Goal: Task Accomplishment & Management: Use online tool/utility

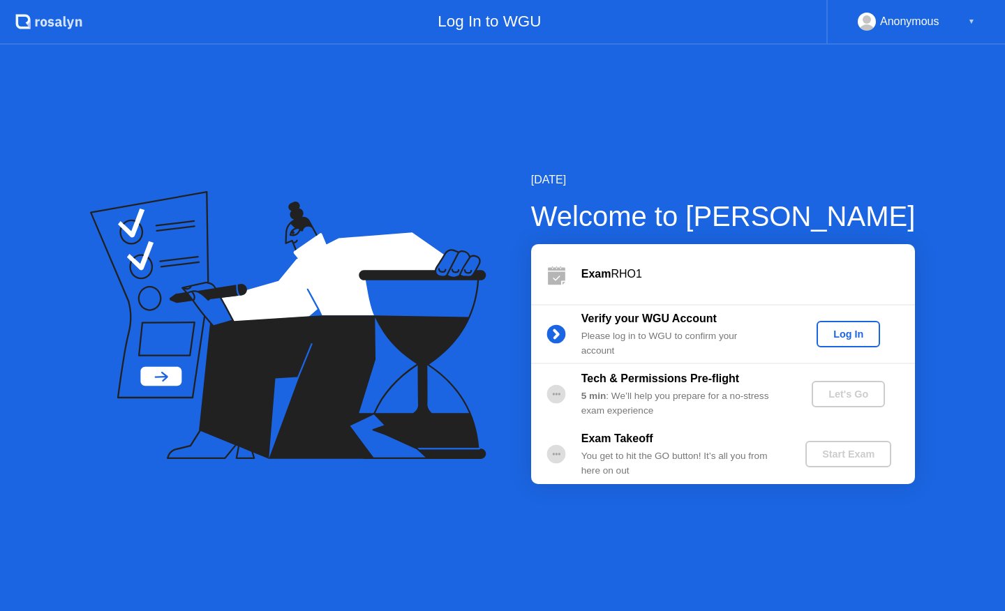
click at [870, 342] on button "Log In" at bounding box center [849, 334] width 64 height 27
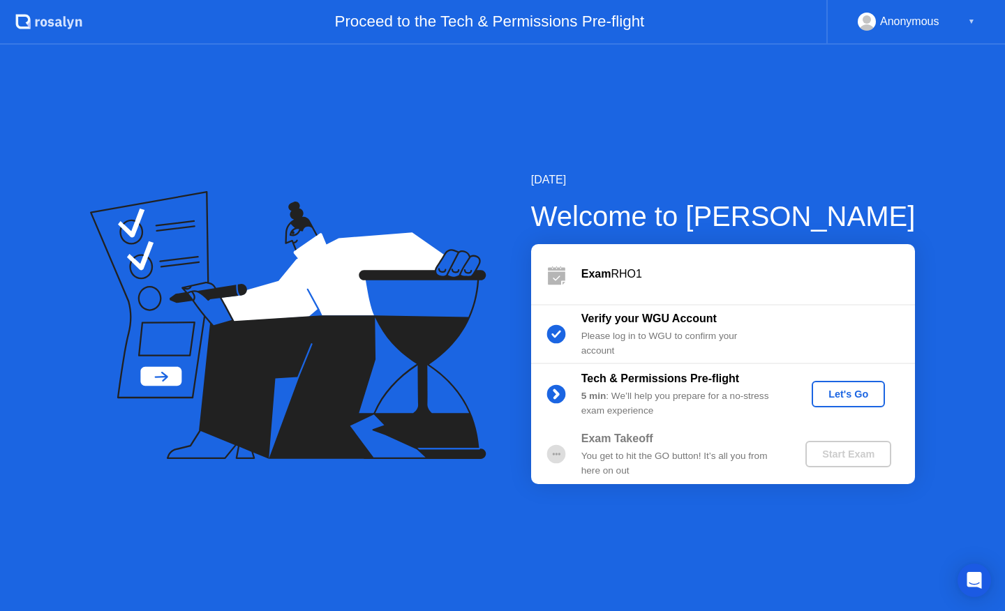
click at [842, 392] on div "Let's Go" at bounding box center [848, 394] width 62 height 11
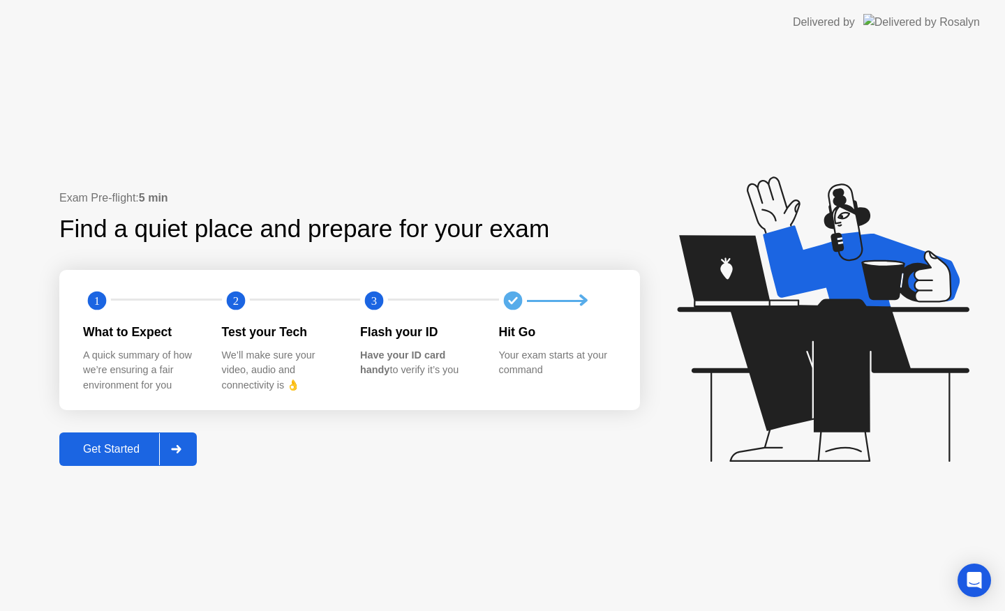
click at [127, 453] on div "Get Started" at bounding box center [112, 449] width 96 height 13
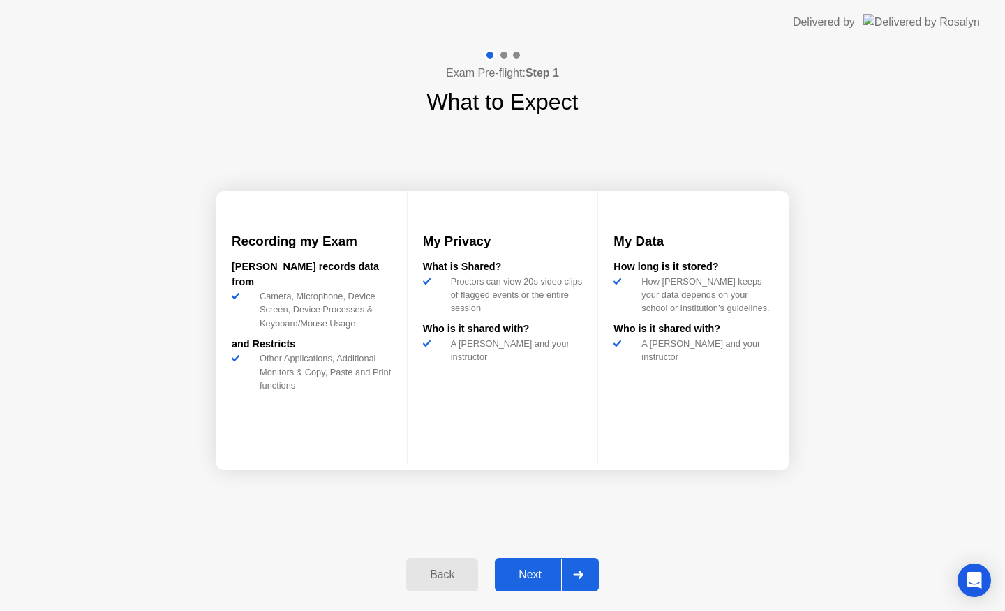
click at [511, 563] on button "Next" at bounding box center [547, 574] width 104 height 33
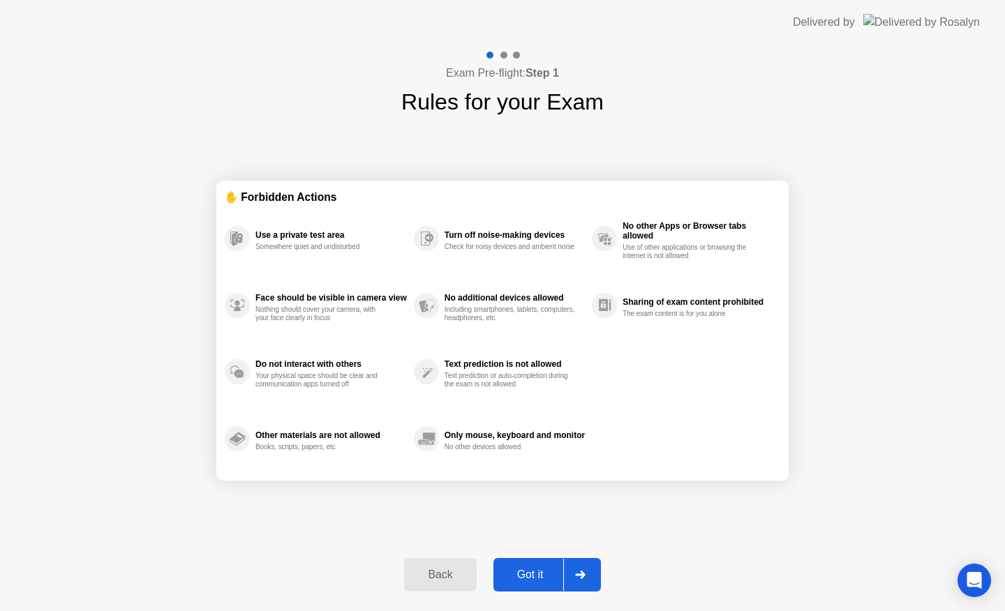
click at [516, 569] on div "Got it" at bounding box center [531, 575] width 66 height 13
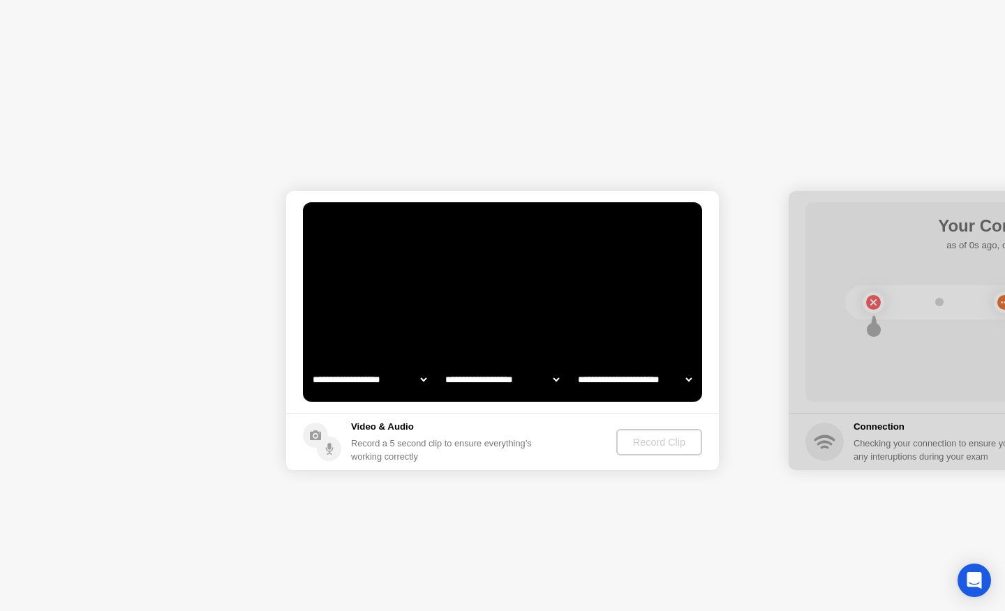
select select "**********"
select select "*******"
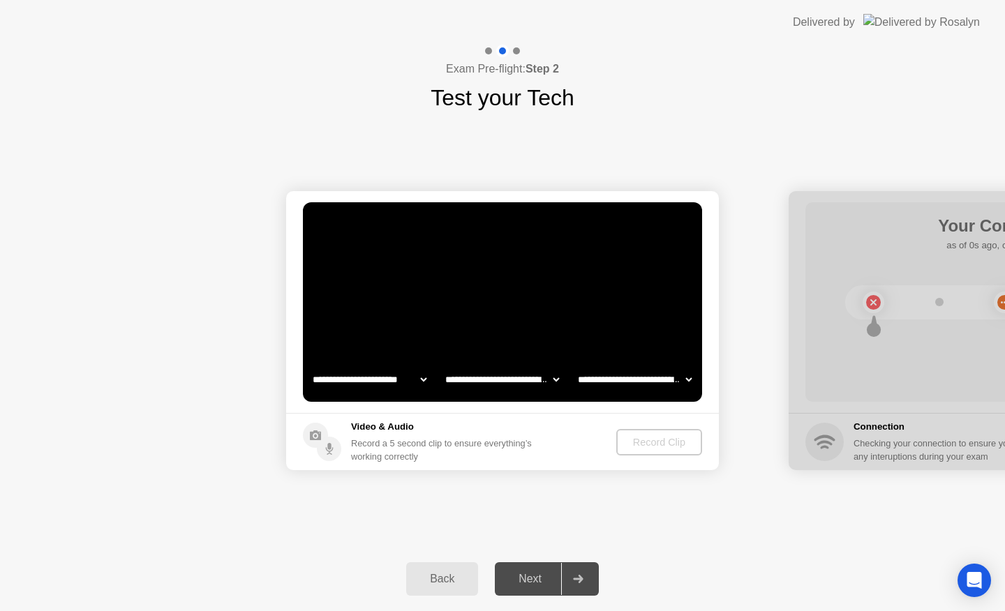
click at [356, 394] on video at bounding box center [502, 302] width 399 height 200
click at [356, 384] on select "**********" at bounding box center [369, 380] width 119 height 28
select select "**********"
click at [682, 450] on button "Record Clip" at bounding box center [660, 442] width 84 height 27
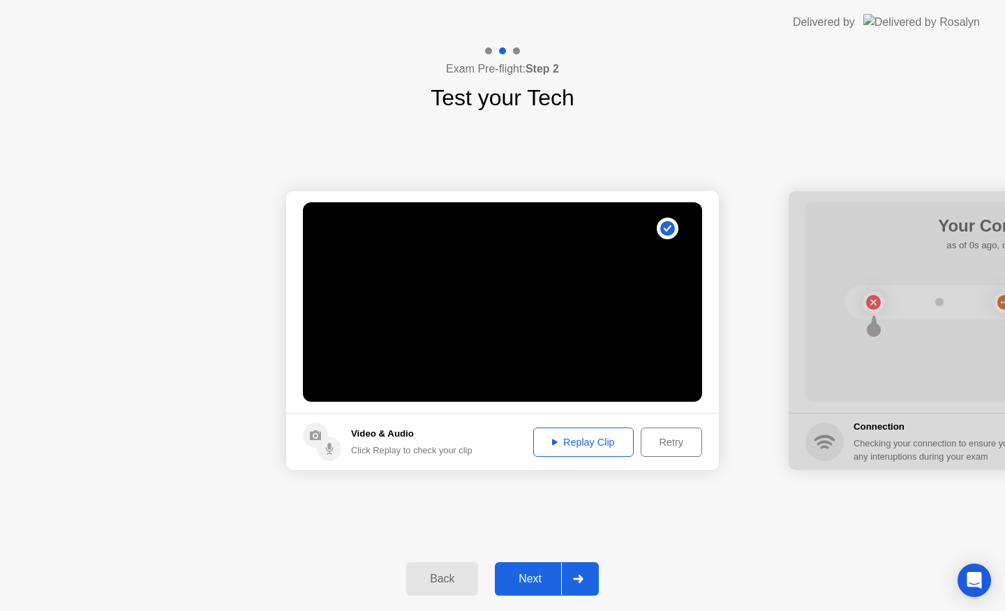
click at [627, 459] on footer "Video & Audio Click Replay to check your clip Replay Clip Retry" at bounding box center [502, 441] width 433 height 57
click at [611, 440] on div "Replay Clip" at bounding box center [583, 442] width 91 height 11
click at [534, 578] on div "Next" at bounding box center [530, 579] width 62 height 13
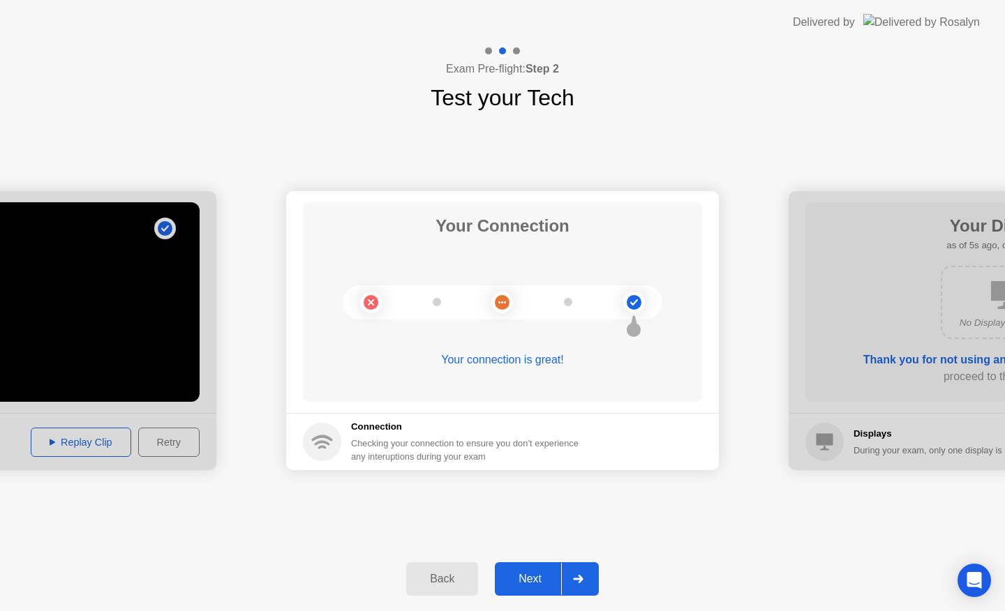
click at [537, 573] on div "Next" at bounding box center [530, 579] width 62 height 13
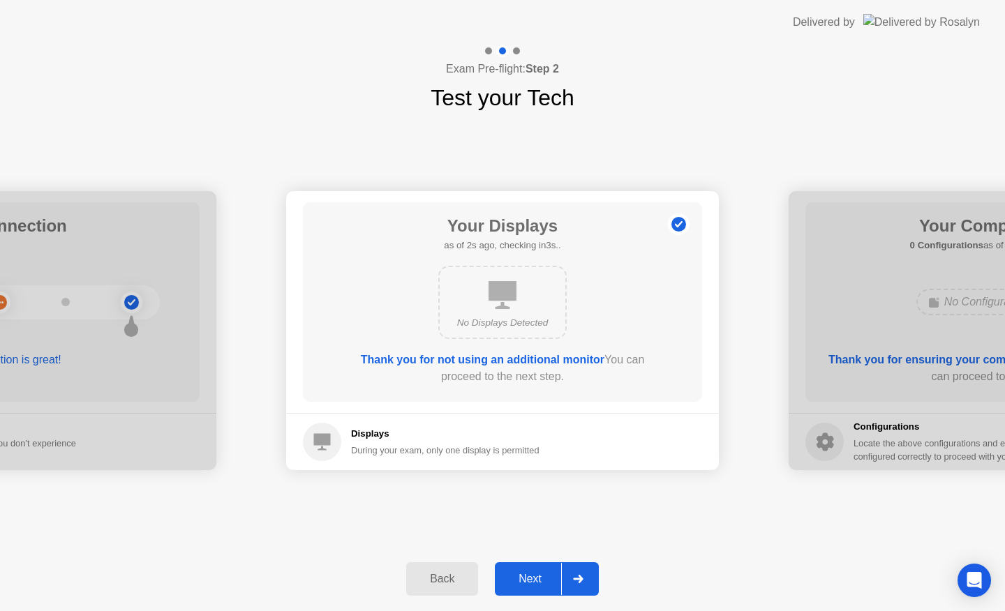
click at [548, 567] on button "Next" at bounding box center [547, 579] width 104 height 33
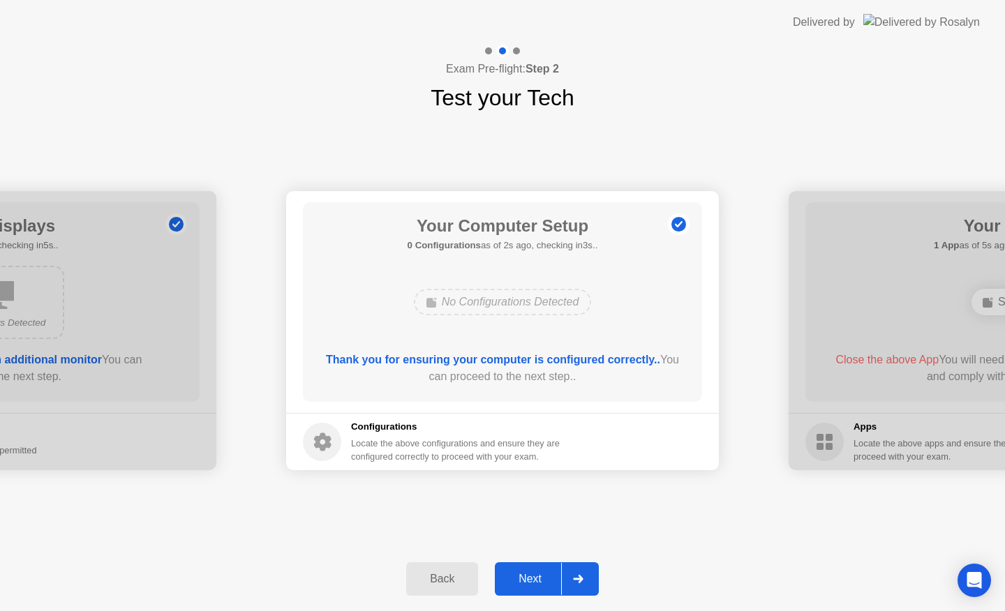
click at [548, 573] on div "Next" at bounding box center [530, 579] width 62 height 13
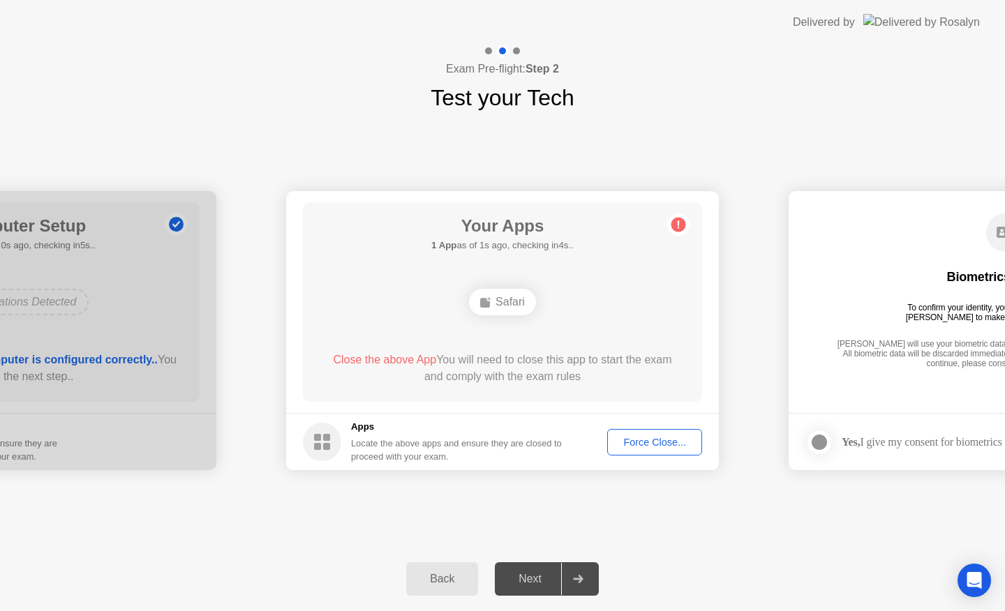
click at [628, 454] on button "Force Close..." at bounding box center [654, 442] width 95 height 27
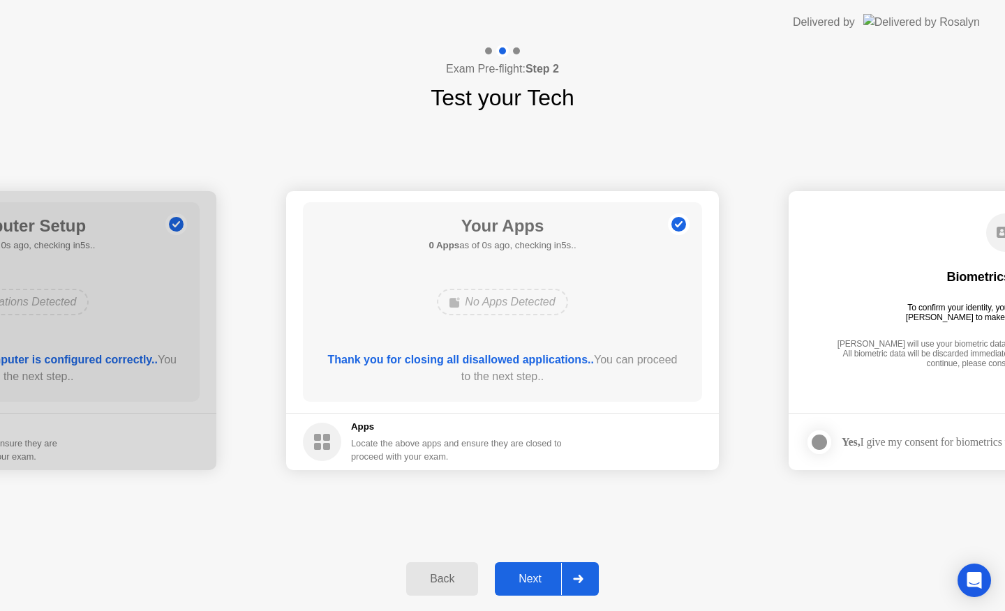
click at [537, 579] on div "Next" at bounding box center [530, 579] width 62 height 13
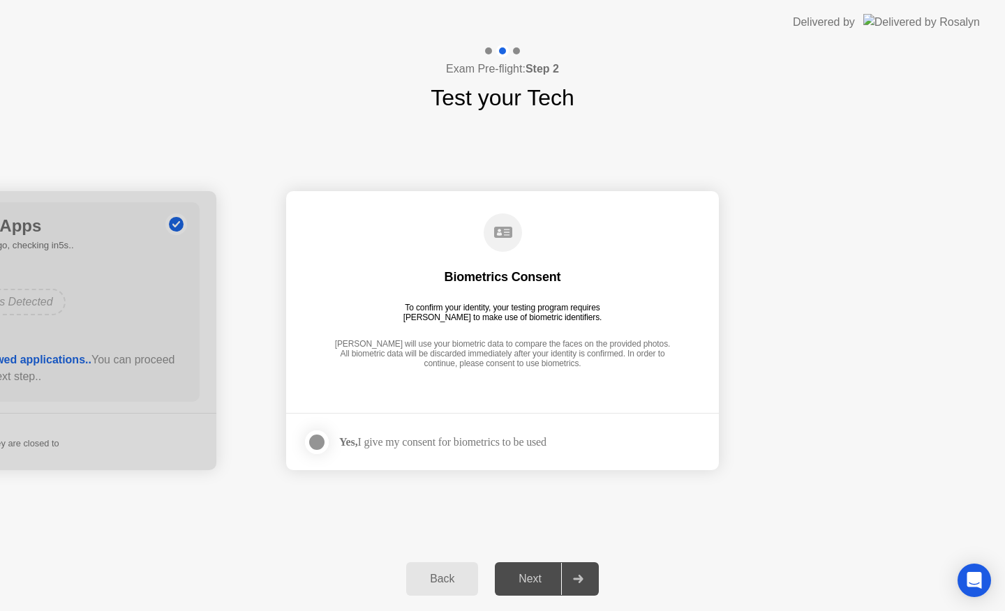
click at [477, 442] on div "Yes, I give my consent for biometrics to be used" at bounding box center [442, 441] width 207 height 13
click at [318, 434] on div at bounding box center [316, 442] width 17 height 17
click at [530, 573] on div "Next" at bounding box center [530, 579] width 62 height 13
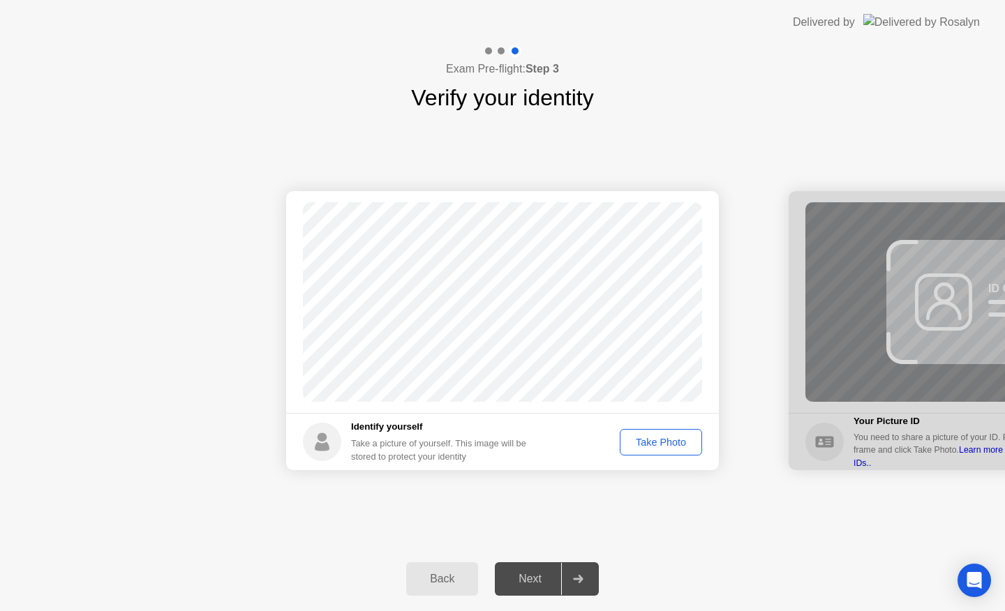
click at [655, 447] on div "Take Photo" at bounding box center [661, 442] width 73 height 11
click at [674, 442] on div "Retake" at bounding box center [670, 442] width 54 height 11
click at [674, 443] on div "Take Photo" at bounding box center [661, 442] width 73 height 11
click at [535, 582] on div "Next" at bounding box center [530, 579] width 62 height 13
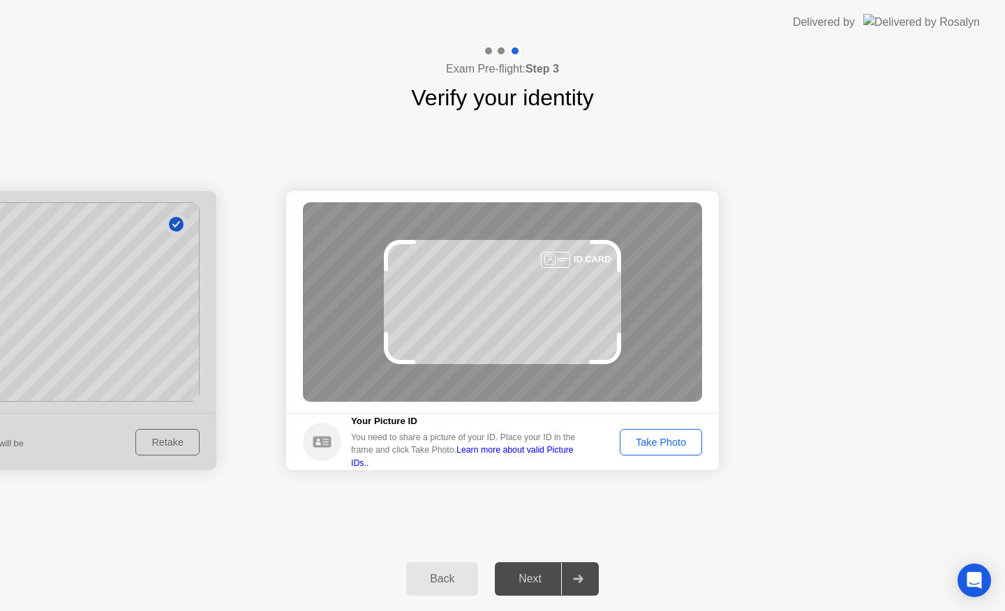
click at [685, 443] on div "Take Photo" at bounding box center [661, 442] width 73 height 11
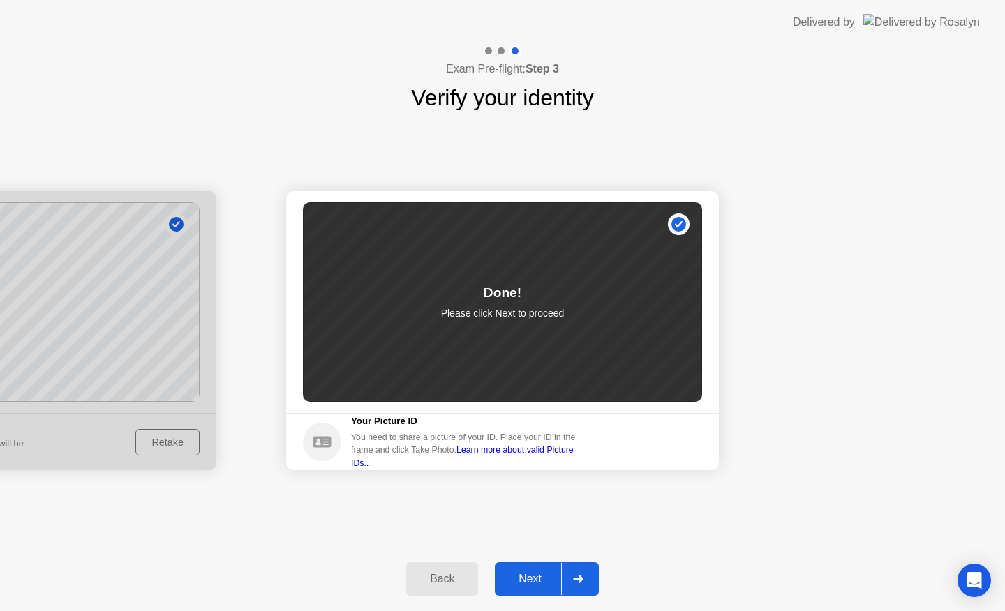
click at [546, 573] on div "Next" at bounding box center [530, 579] width 62 height 13
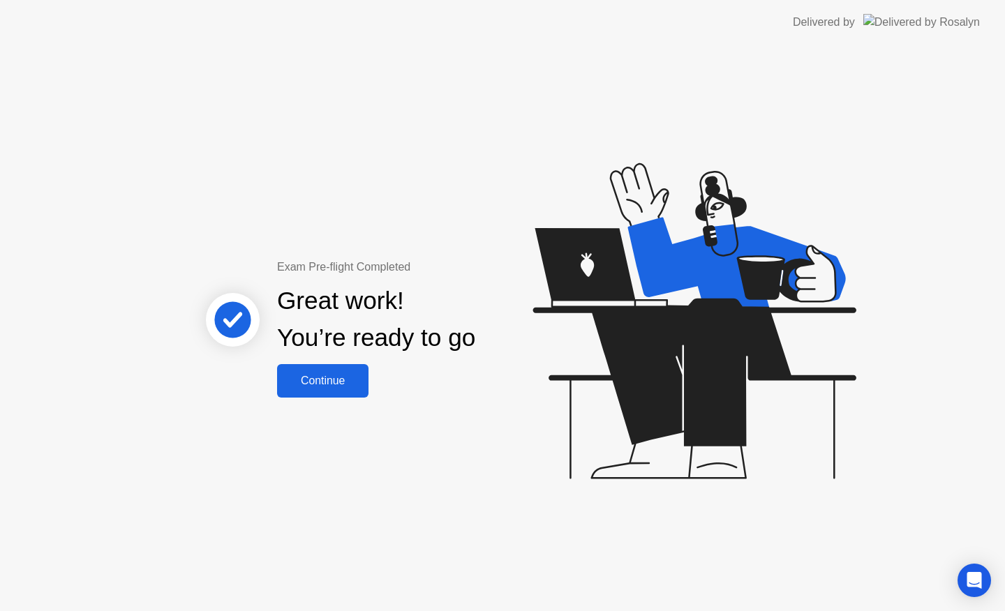
click at [358, 366] on button "Continue" at bounding box center [322, 380] width 91 height 33
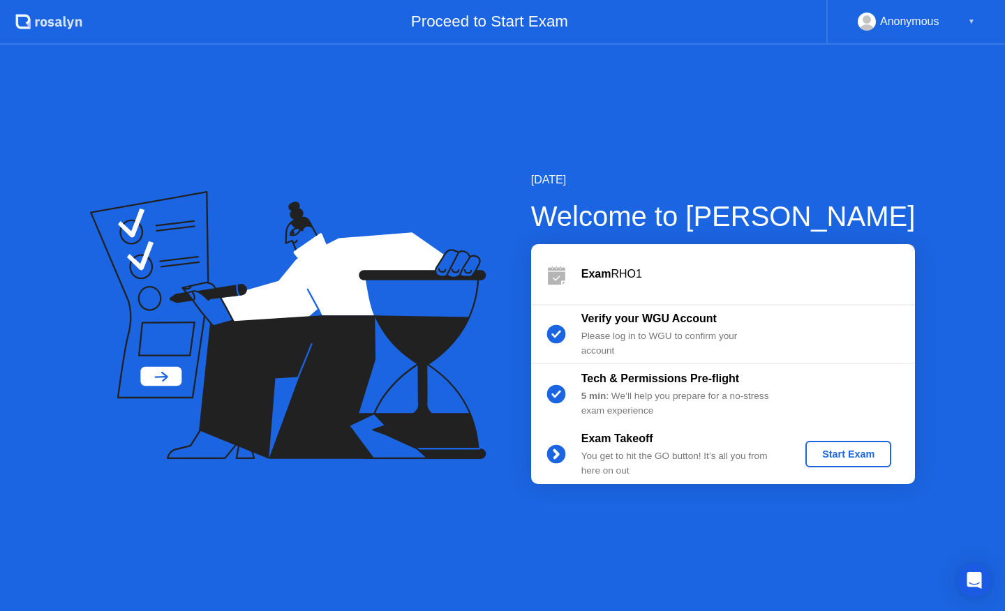
click at [837, 451] on div "Start Exam" at bounding box center [848, 454] width 75 height 11
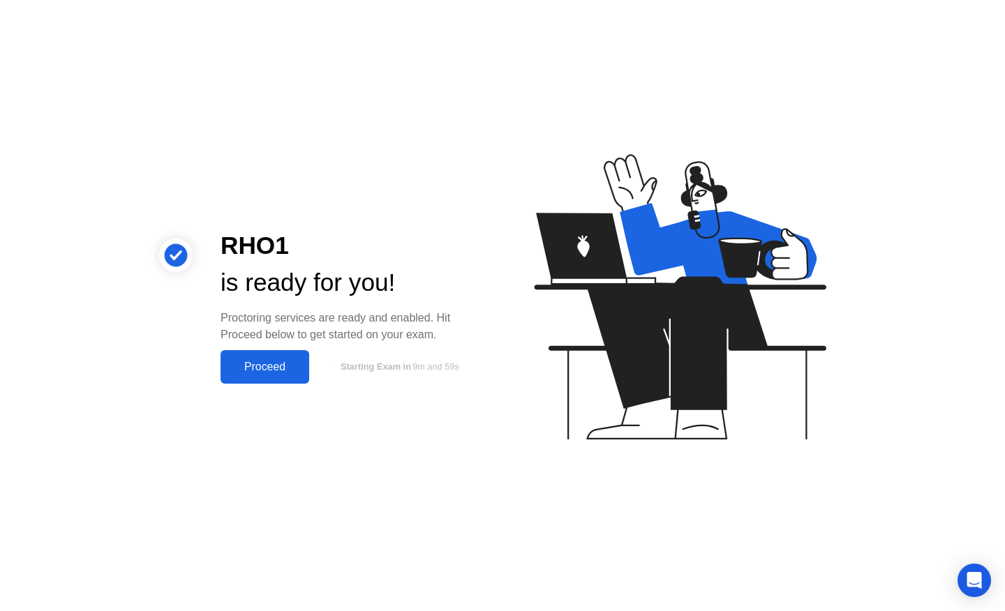
click at [282, 362] on div "Proceed" at bounding box center [265, 367] width 80 height 13
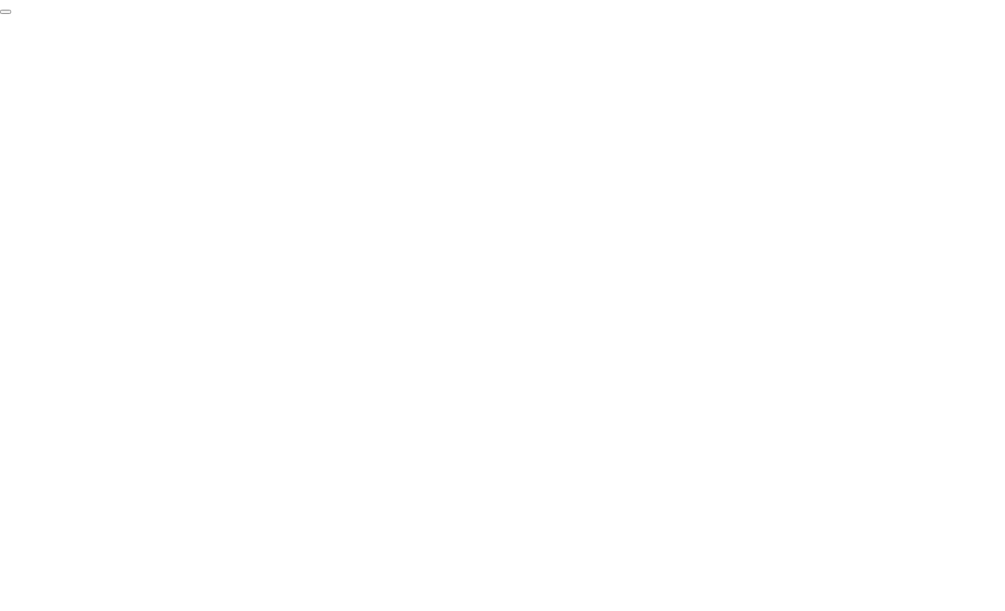
click div "End Proctoring Session"
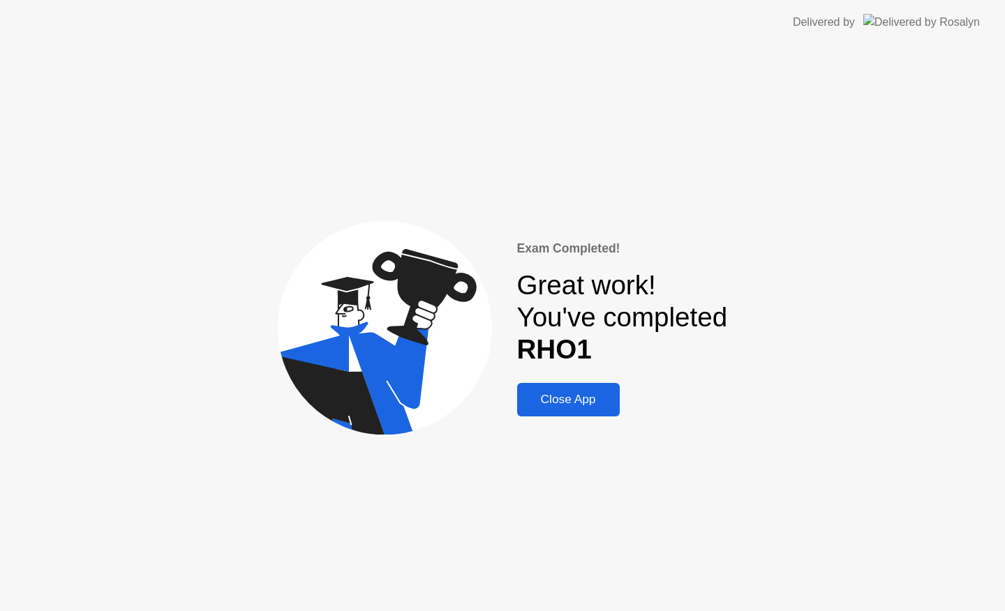
click at [593, 401] on div "Close App" at bounding box center [568, 399] width 94 height 15
